Goal: Task Accomplishment & Management: Manage account settings

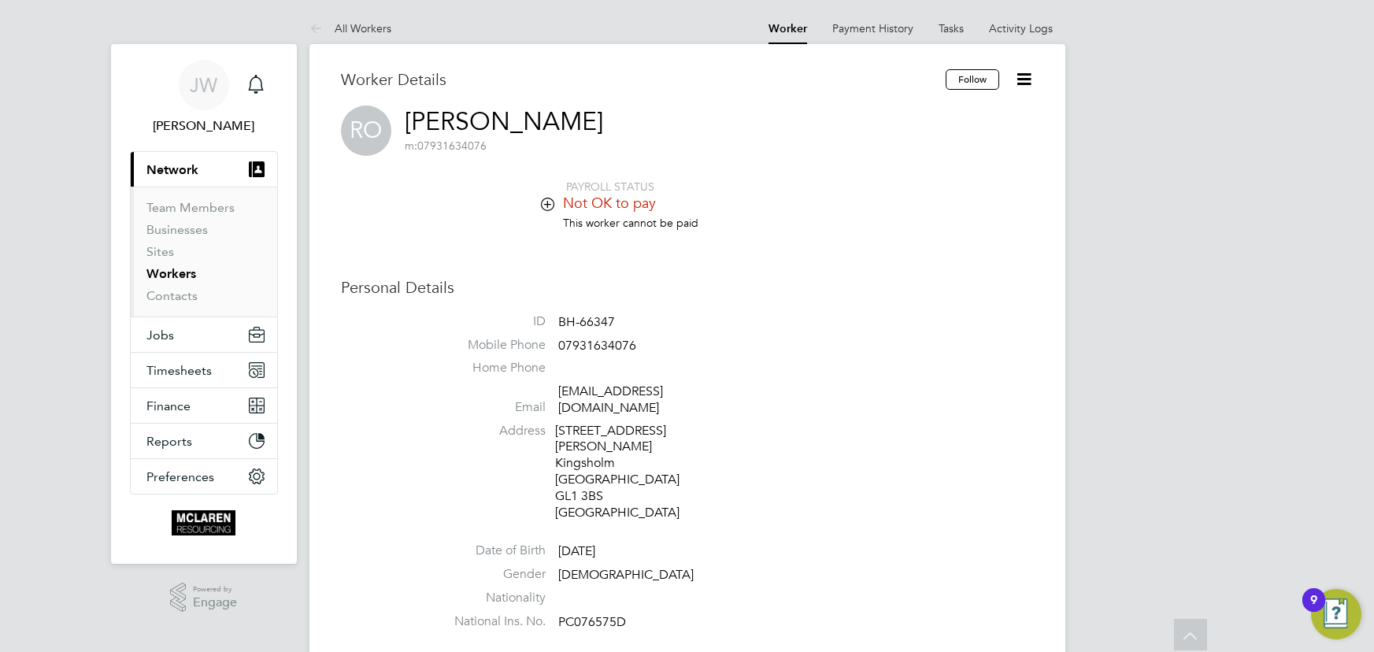
scroll to position [788, 0]
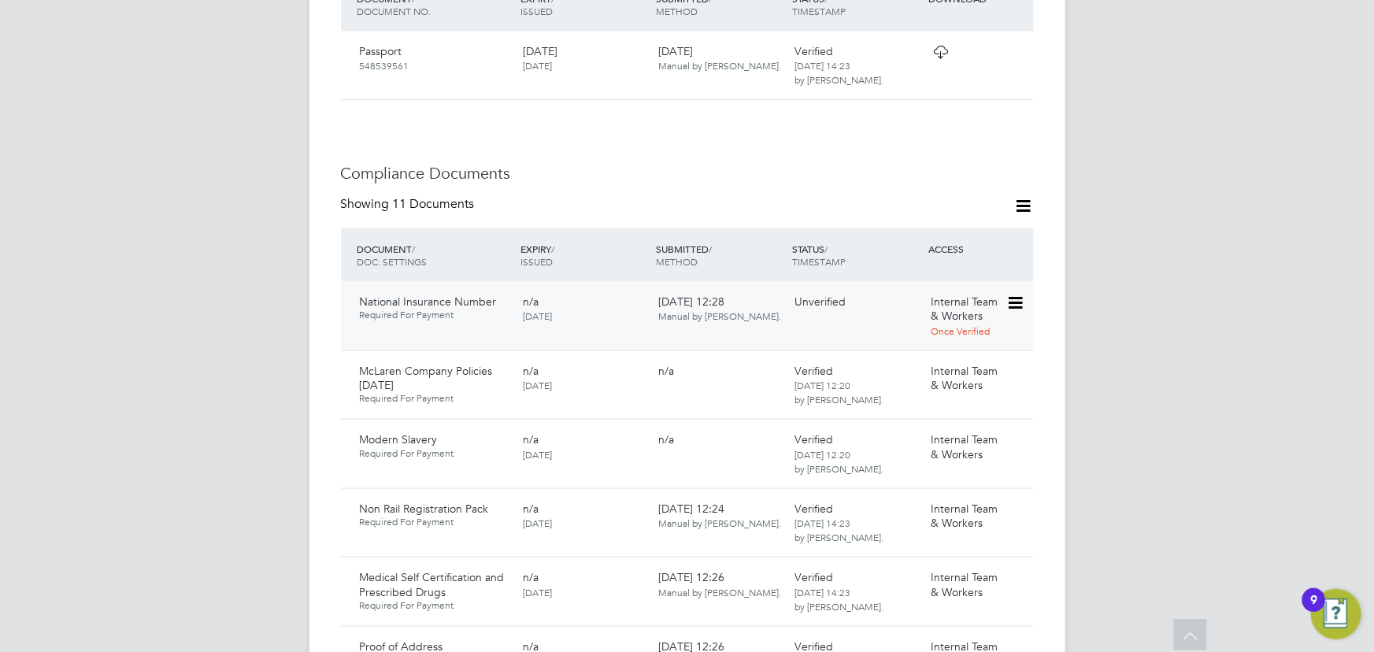
click at [1010, 294] on icon at bounding box center [1014, 303] width 16 height 19
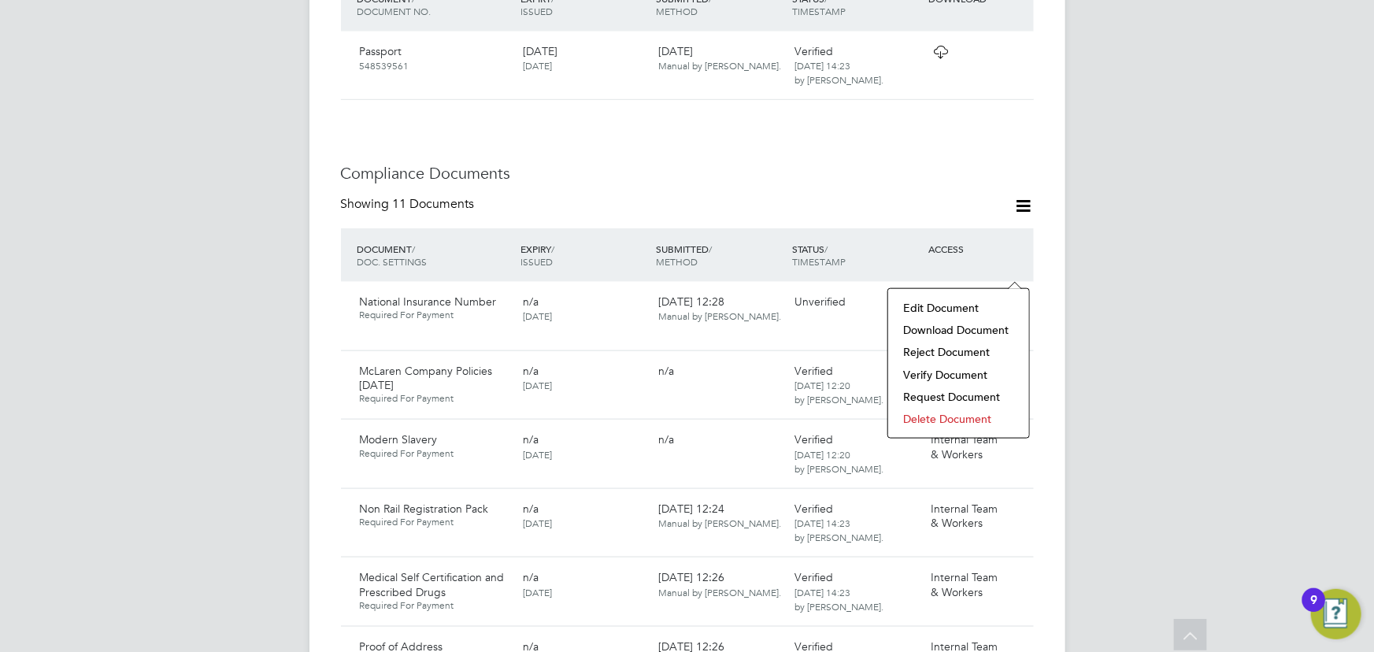
click at [935, 415] on li "Delete Document" at bounding box center [958, 419] width 125 height 22
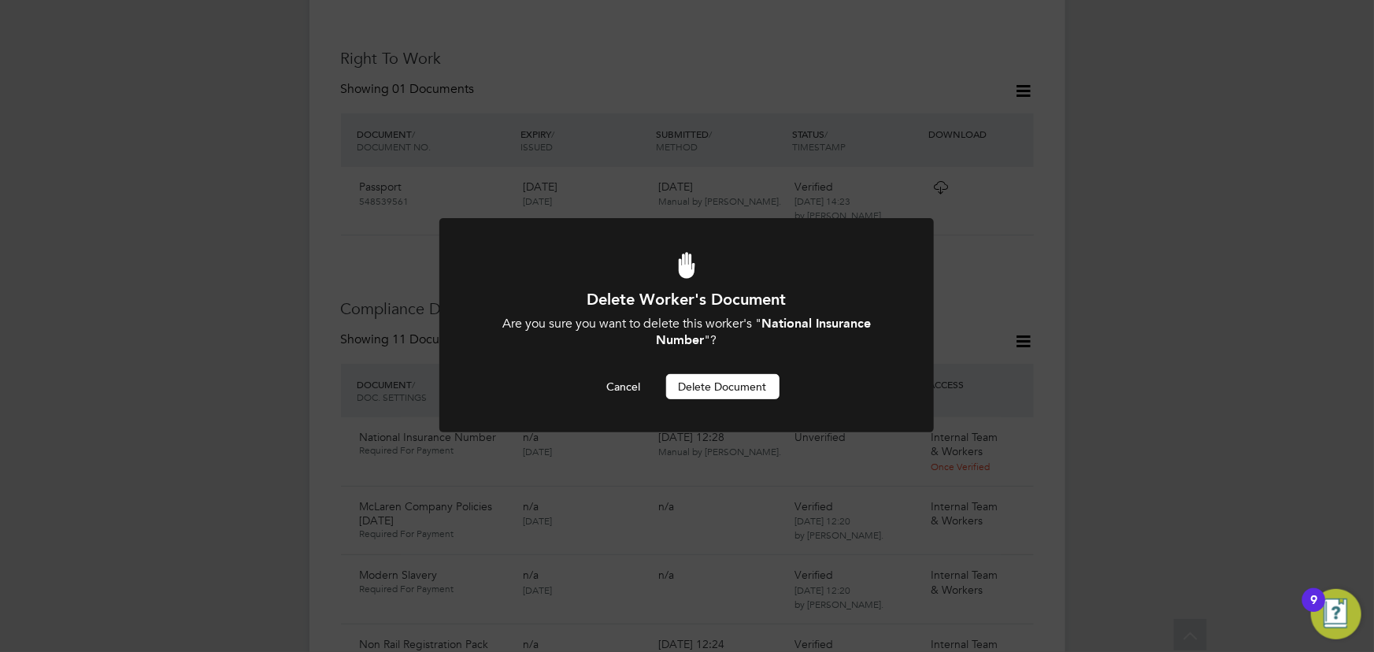
scroll to position [0, 0]
click at [717, 380] on button "Delete Document" at bounding box center [722, 386] width 113 height 25
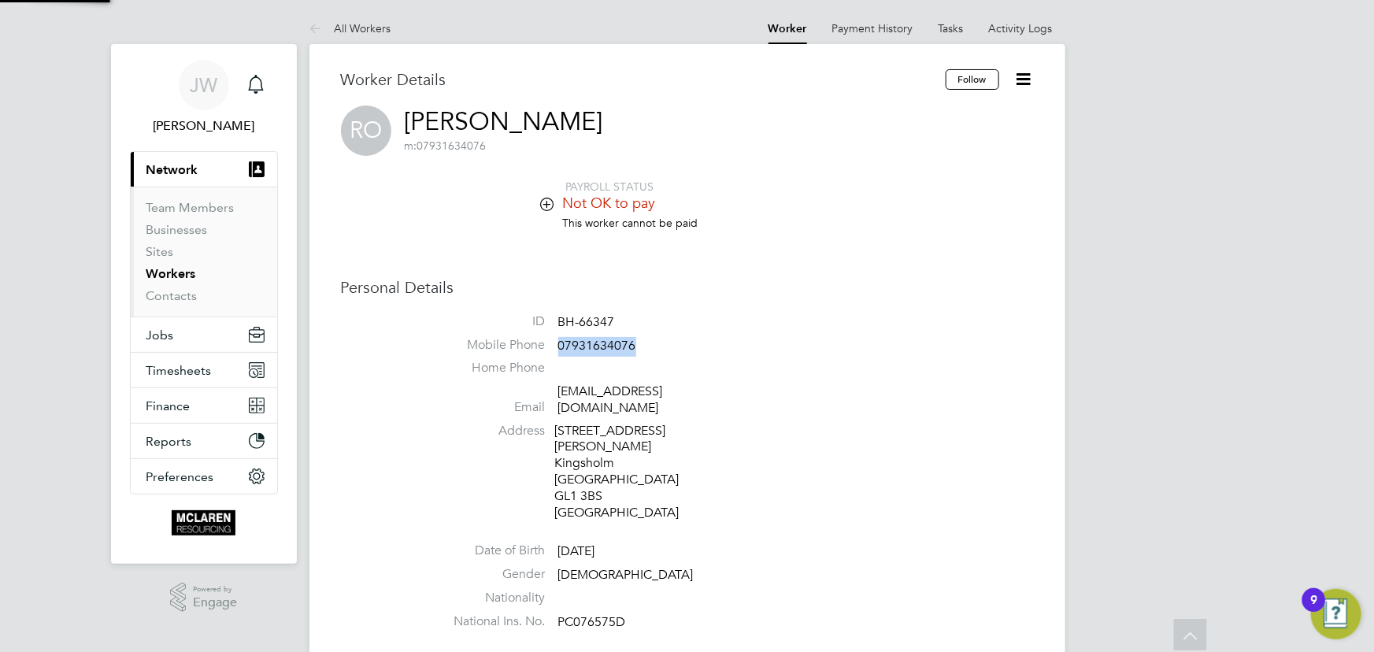
scroll to position [652, 0]
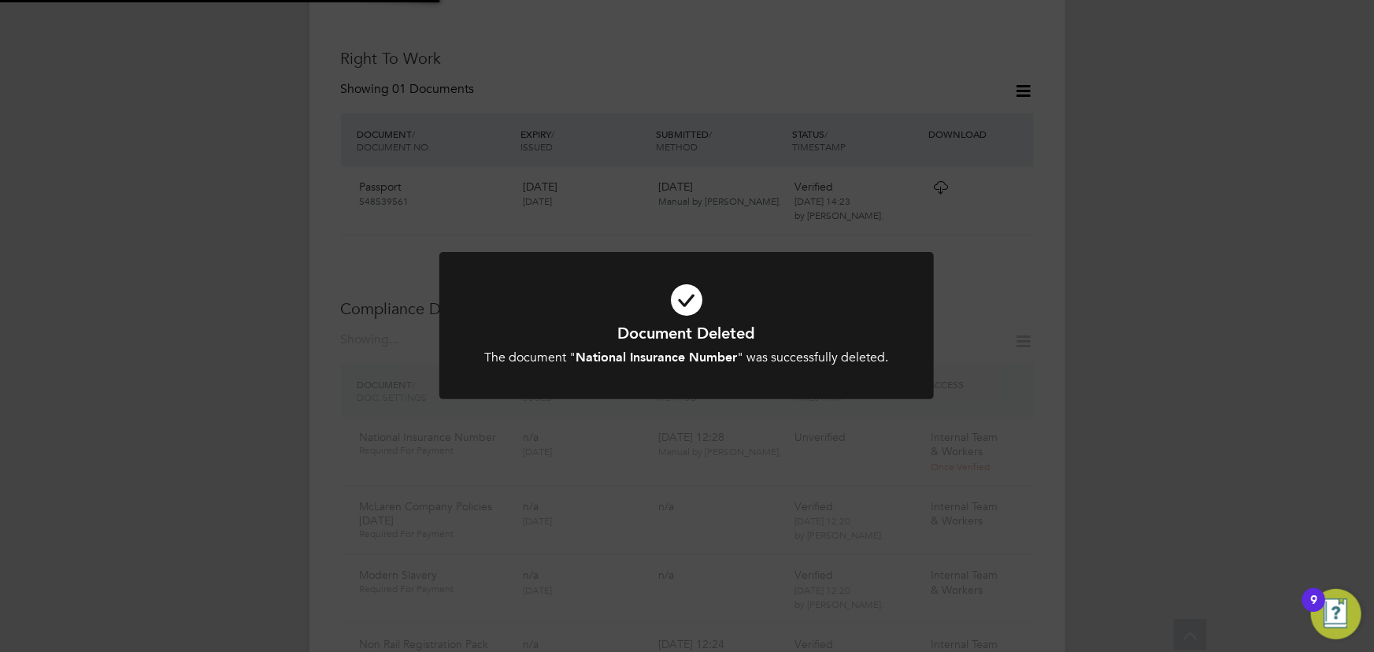
click at [1198, 385] on div "Document Deleted The document " National Insurance Number " was successfully de…" at bounding box center [687, 326] width 1374 height 652
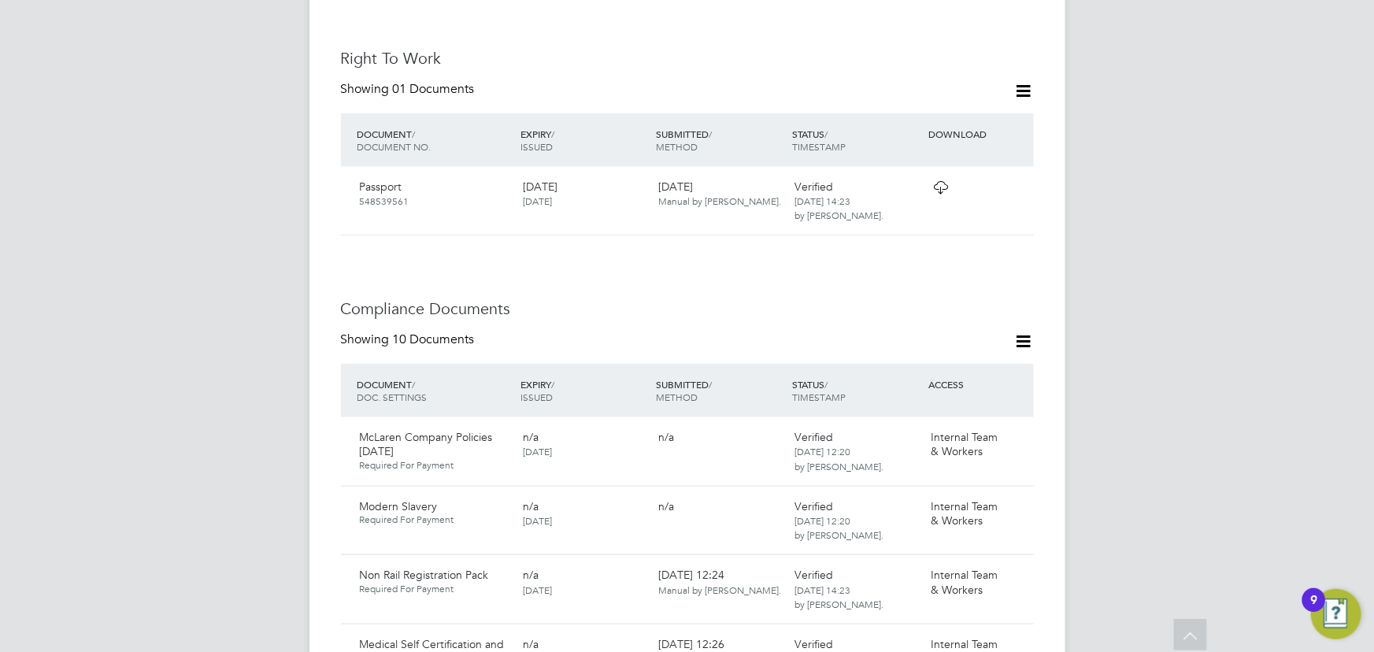
click at [1017, 332] on icon at bounding box center [1024, 342] width 20 height 20
click at [992, 343] on li "Document Settings" at bounding box center [973, 347] width 116 height 22
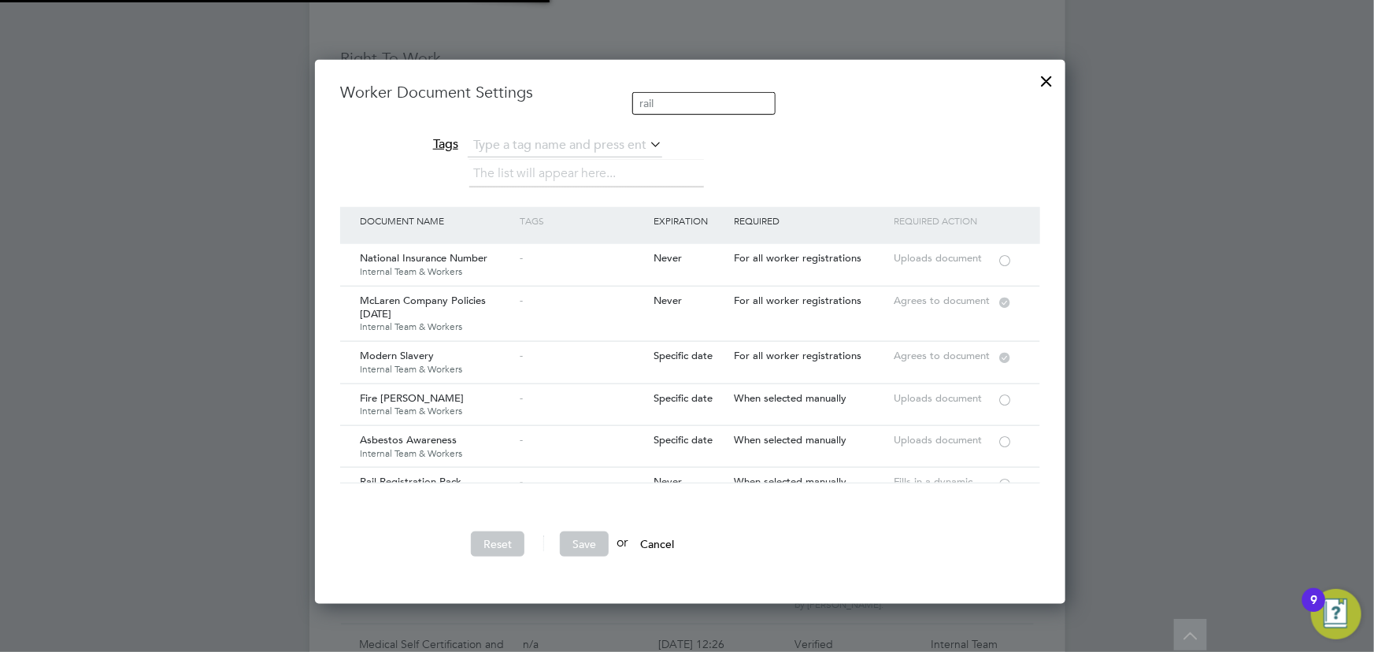
scroll to position [543, 757]
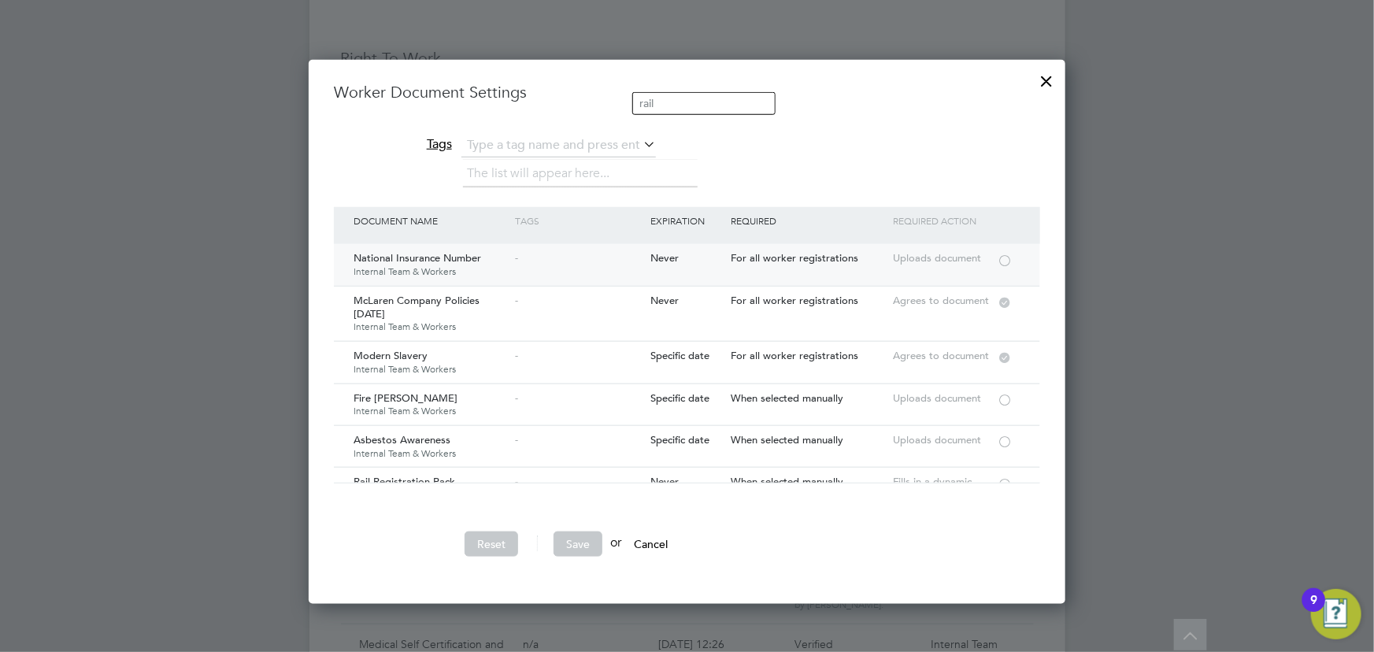
click at [1008, 258] on div at bounding box center [1005, 260] width 16 height 12
click at [584, 532] on button "Save" at bounding box center [578, 544] width 49 height 25
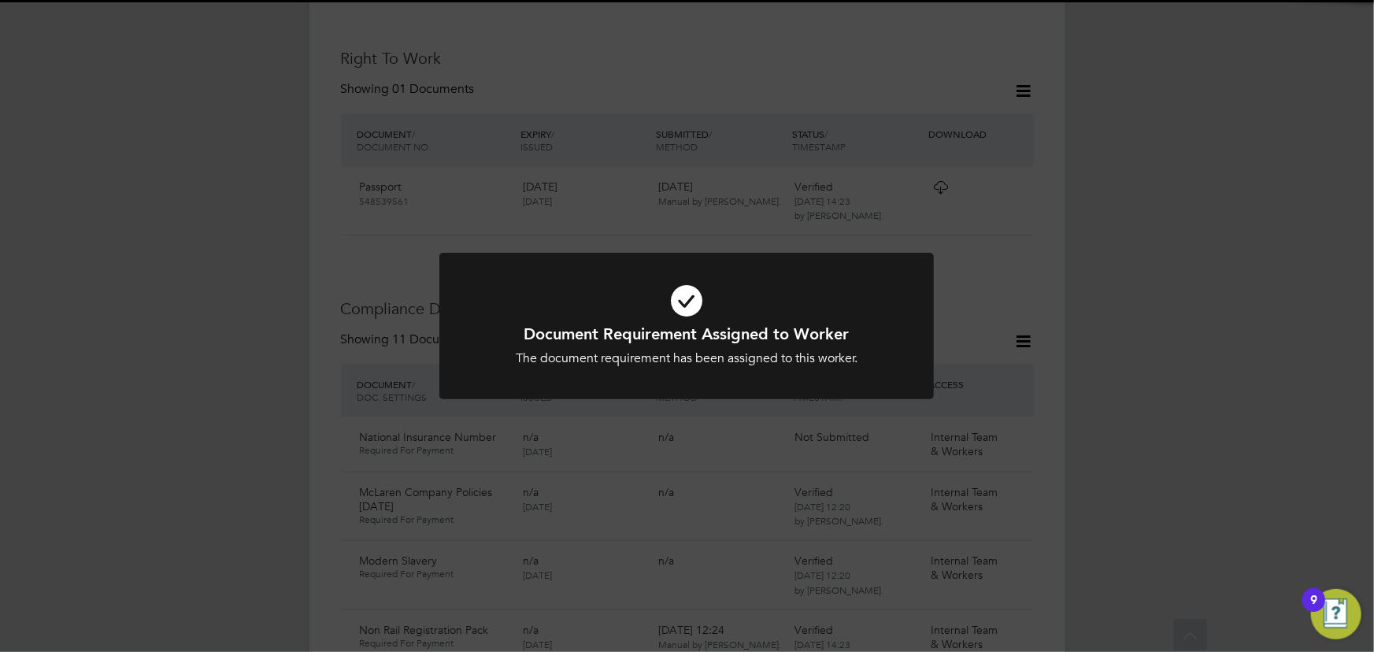
click at [1139, 472] on div "Document Requirement Assigned to Worker The document requirement has been assig…" at bounding box center [687, 326] width 1374 height 652
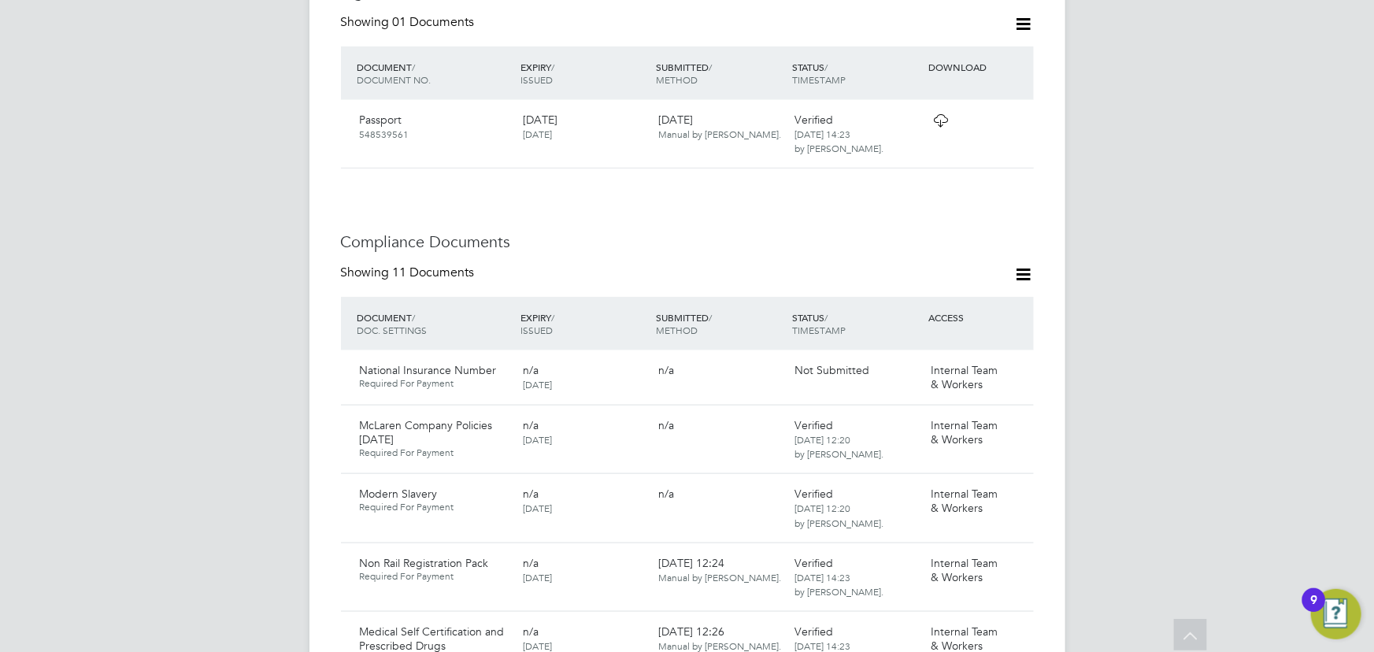
scroll to position [795, 0]
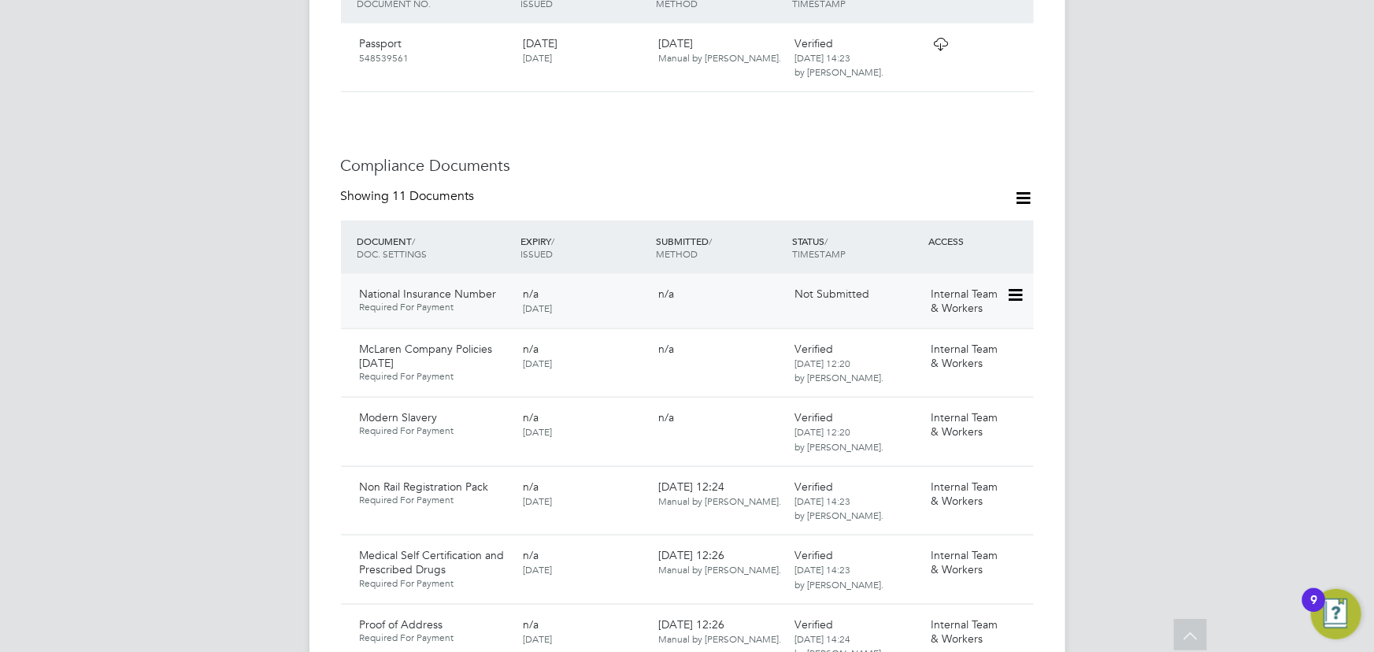
click at [1016, 286] on icon at bounding box center [1014, 295] width 16 height 19
click at [973, 320] on li "Submit Document" at bounding box center [964, 322] width 117 height 22
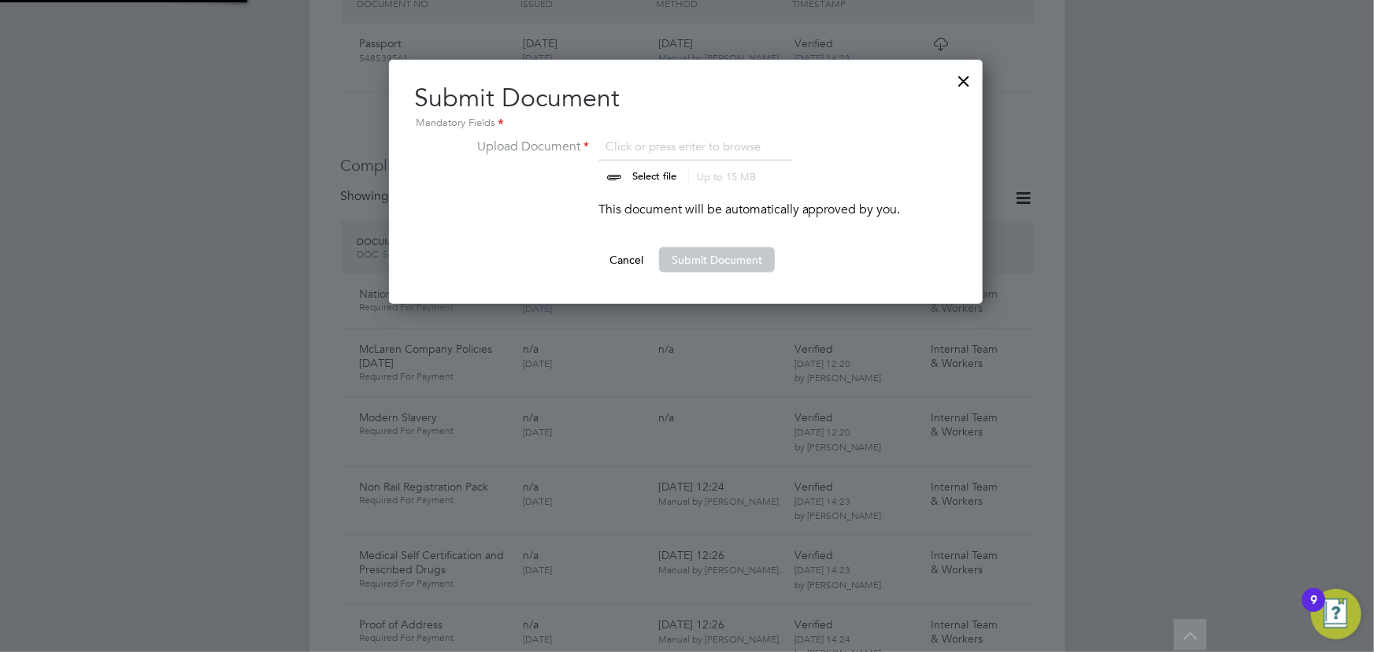
scroll to position [244, 595]
click at [661, 180] on input "file" at bounding box center [669, 160] width 247 height 47
type input "C:\fakepath\reid ni number.pdf"
drag, startPoint x: 729, startPoint y: 256, endPoint x: 1055, endPoint y: 315, distance: 331.3
click at [740, 257] on button "Submit Document" at bounding box center [717, 259] width 116 height 25
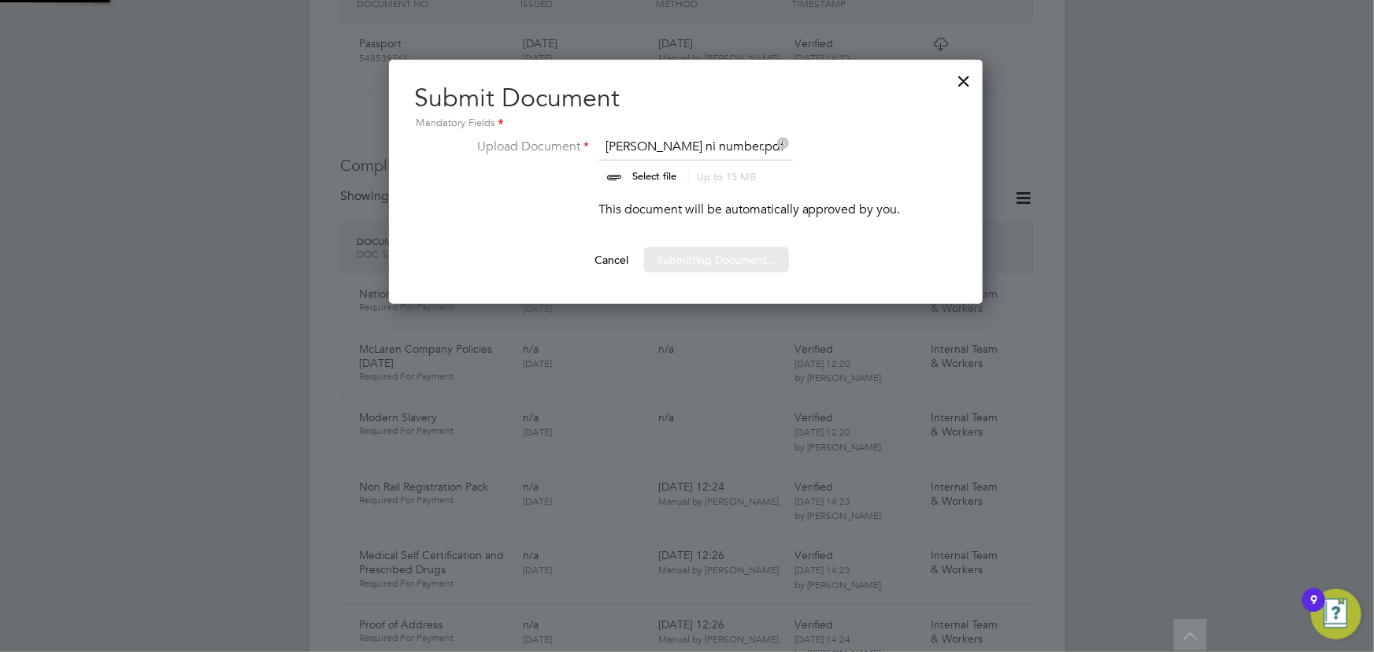
click at [1064, 315] on div "Sorry, we are having problems connecting to our services." at bounding box center [688, 479] width 756 height 2525
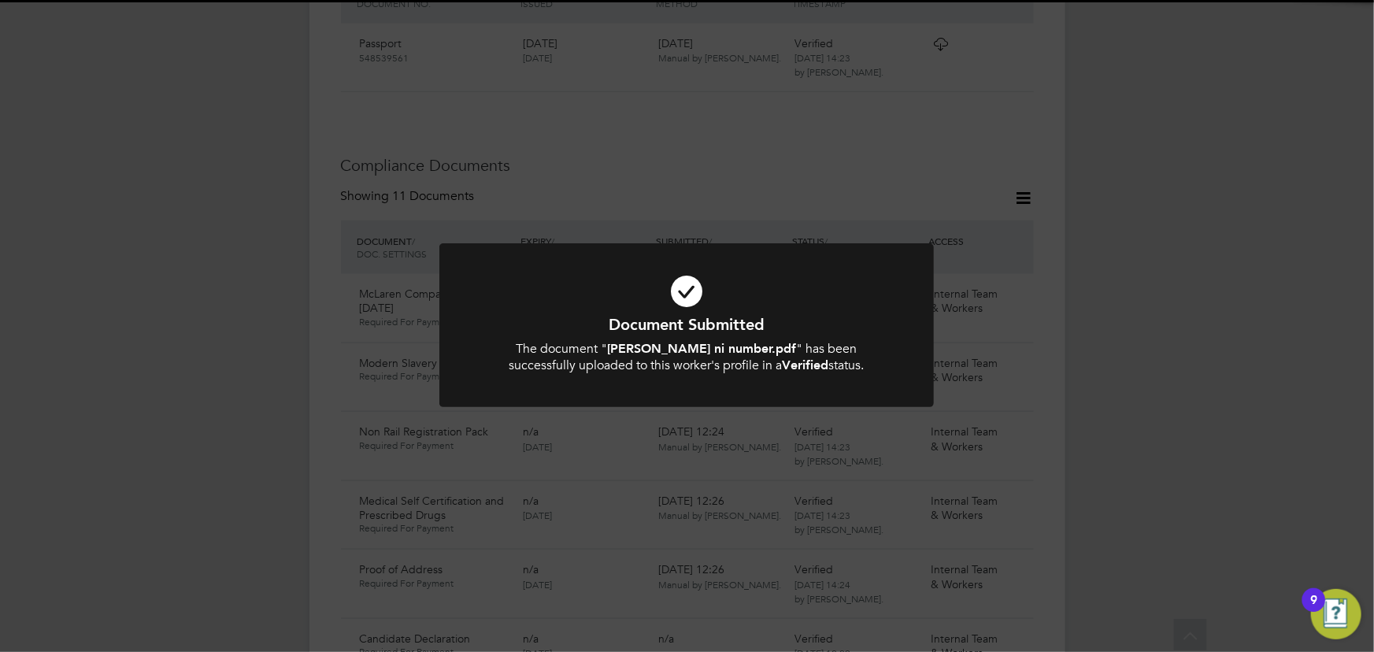
click at [1110, 373] on div "Document Submitted The document " reid ni number.pdf " has been successfully up…" at bounding box center [687, 326] width 1374 height 652
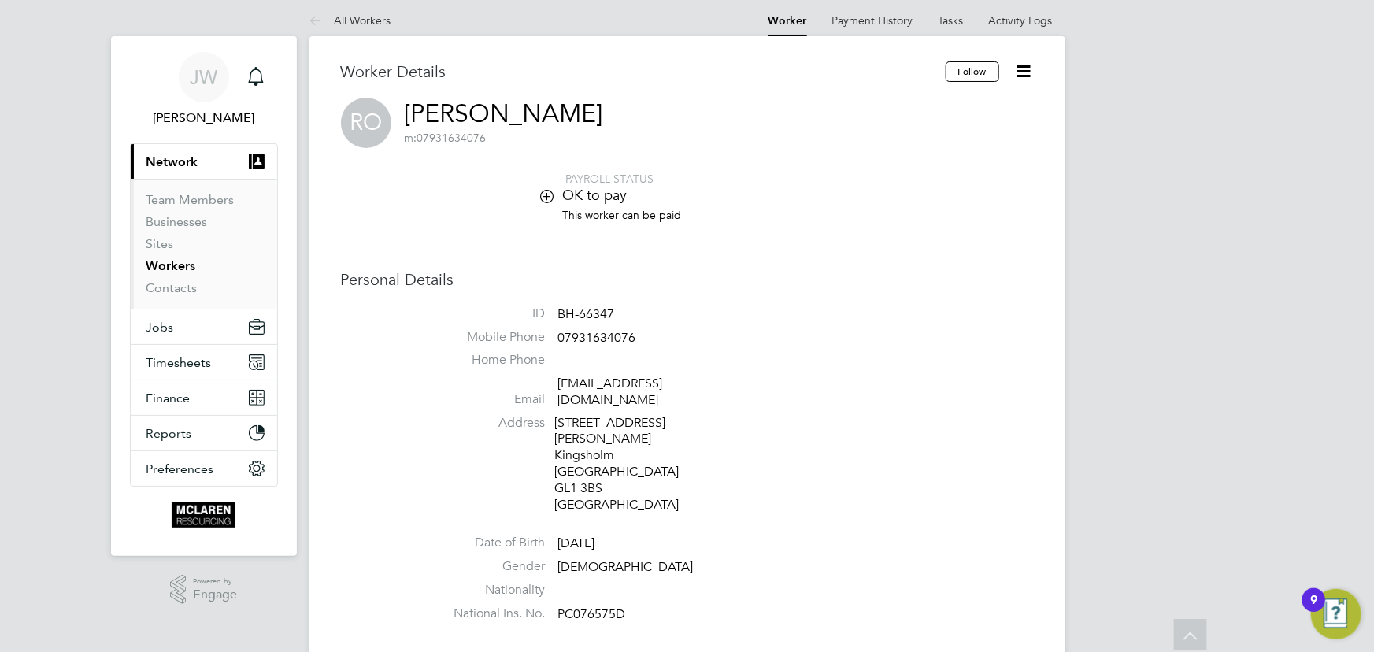
scroll to position [8, 0]
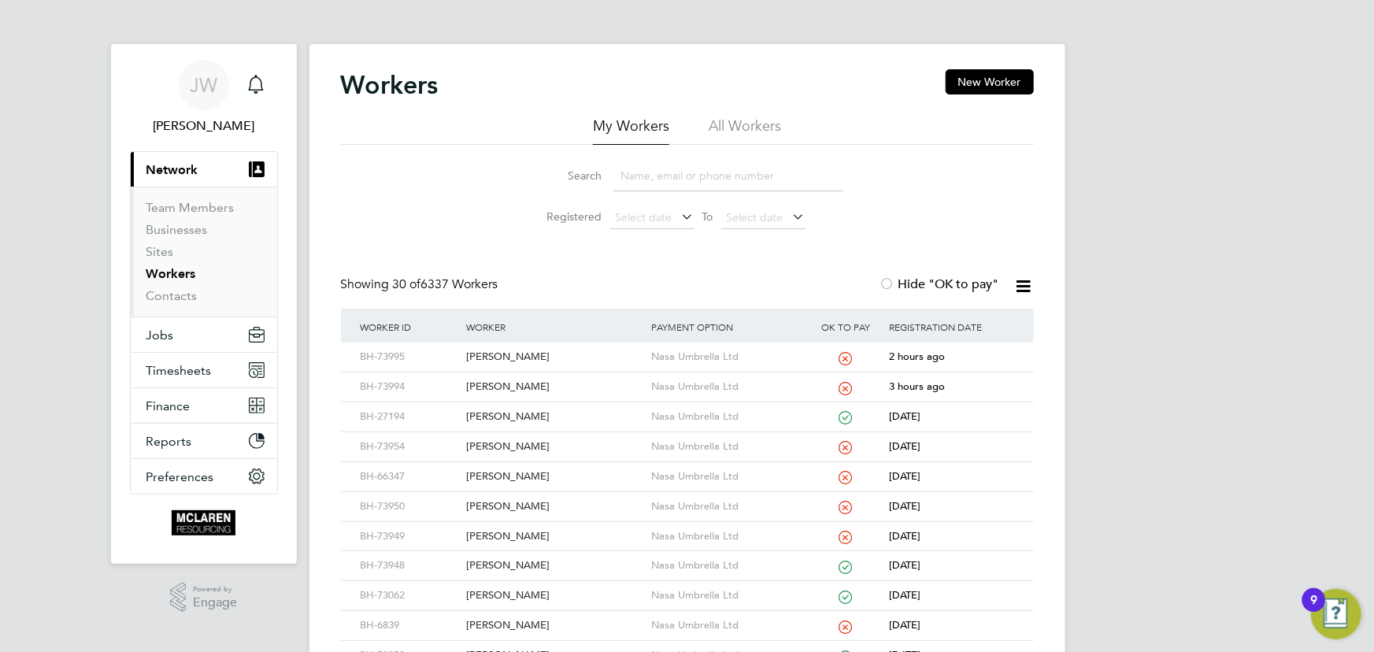
click at [645, 183] on input at bounding box center [728, 176] width 230 height 31
type input "rei"
click at [502, 359] on div "[PERSON_NAME]" at bounding box center [554, 357] width 185 height 29
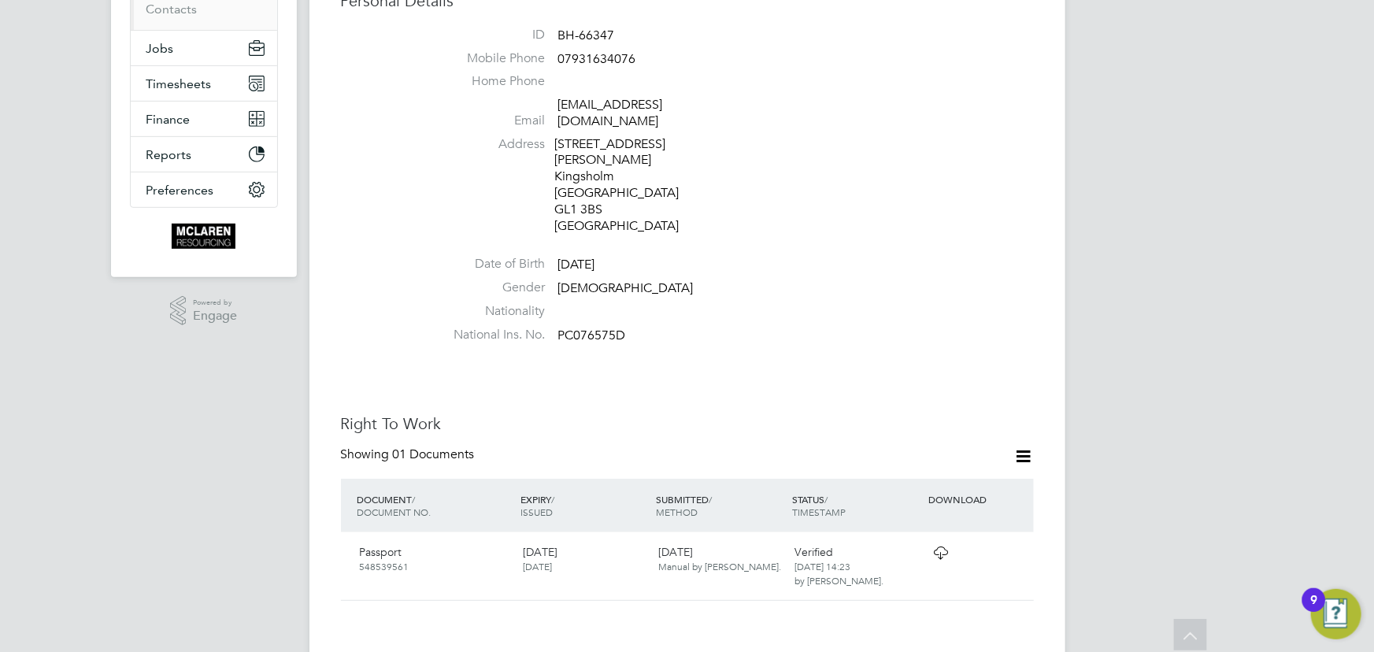
scroll to position [286, 0]
